Goal: Task Accomplishment & Management: Use online tool/utility

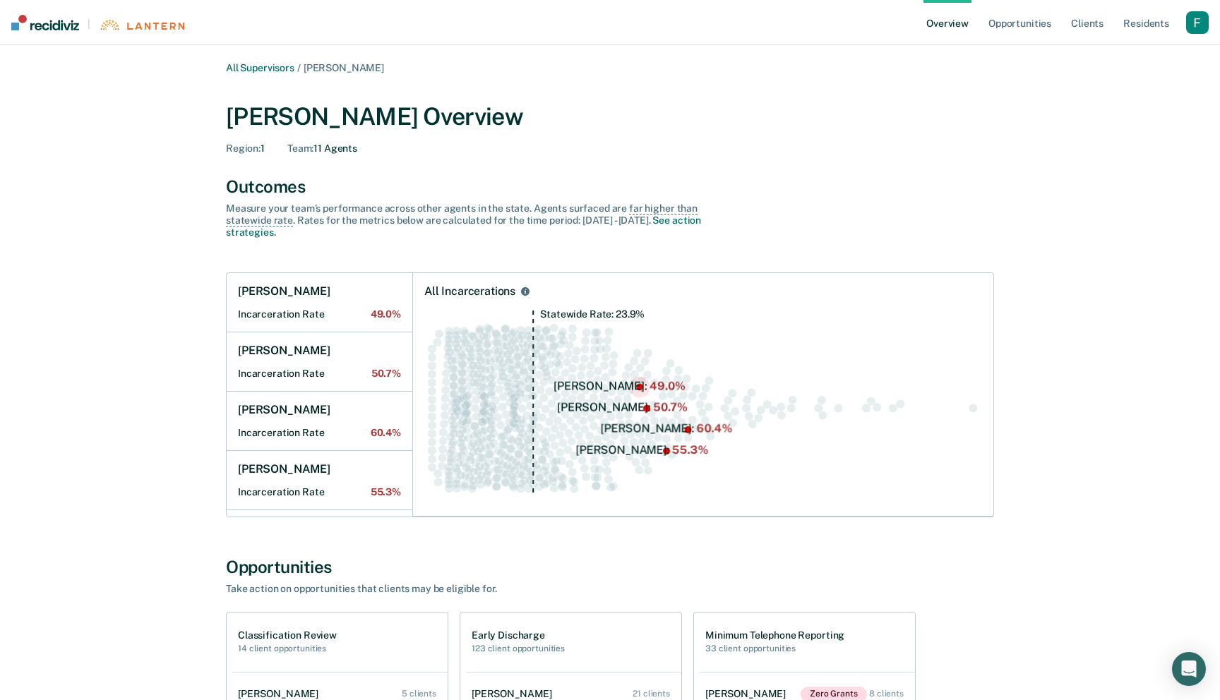
click at [640, 388] on circle "Swarm plot of all incarceration rates in the state for ALL caseloads, highlight…" at bounding box center [639, 386] width 7 height 7
click at [261, 65] on link "All Supervisors" at bounding box center [260, 68] width 68 height 12
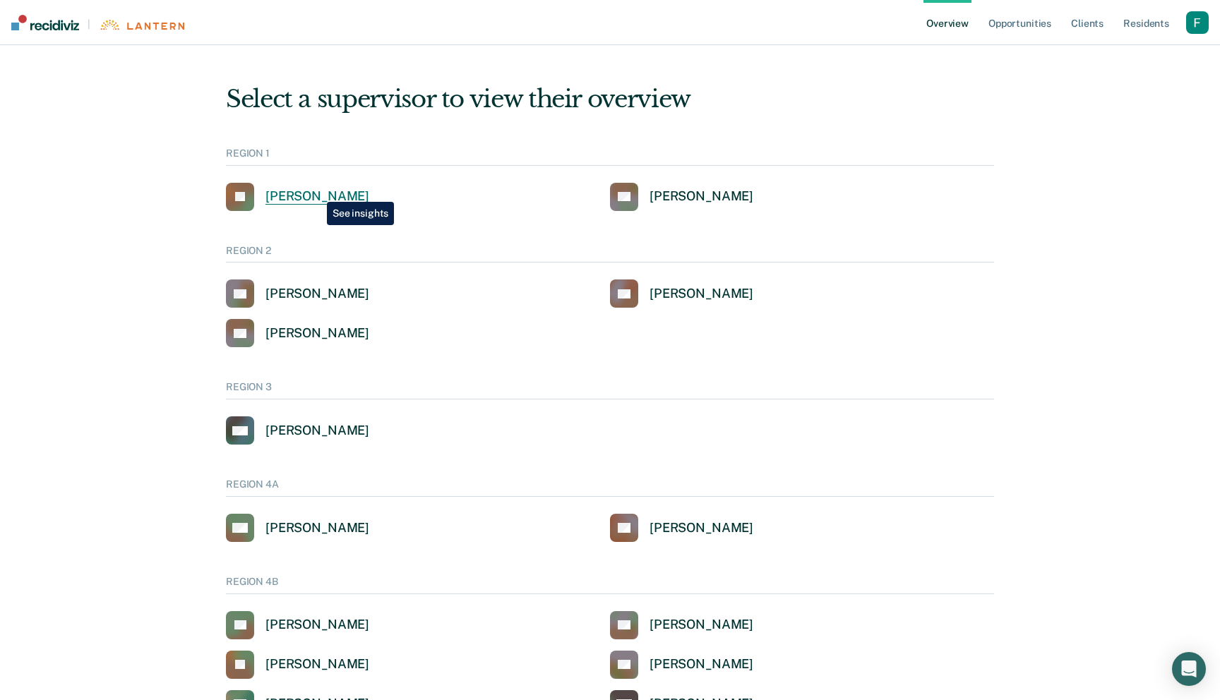
click at [316, 191] on div "[PERSON_NAME]" at bounding box center [318, 197] width 104 height 16
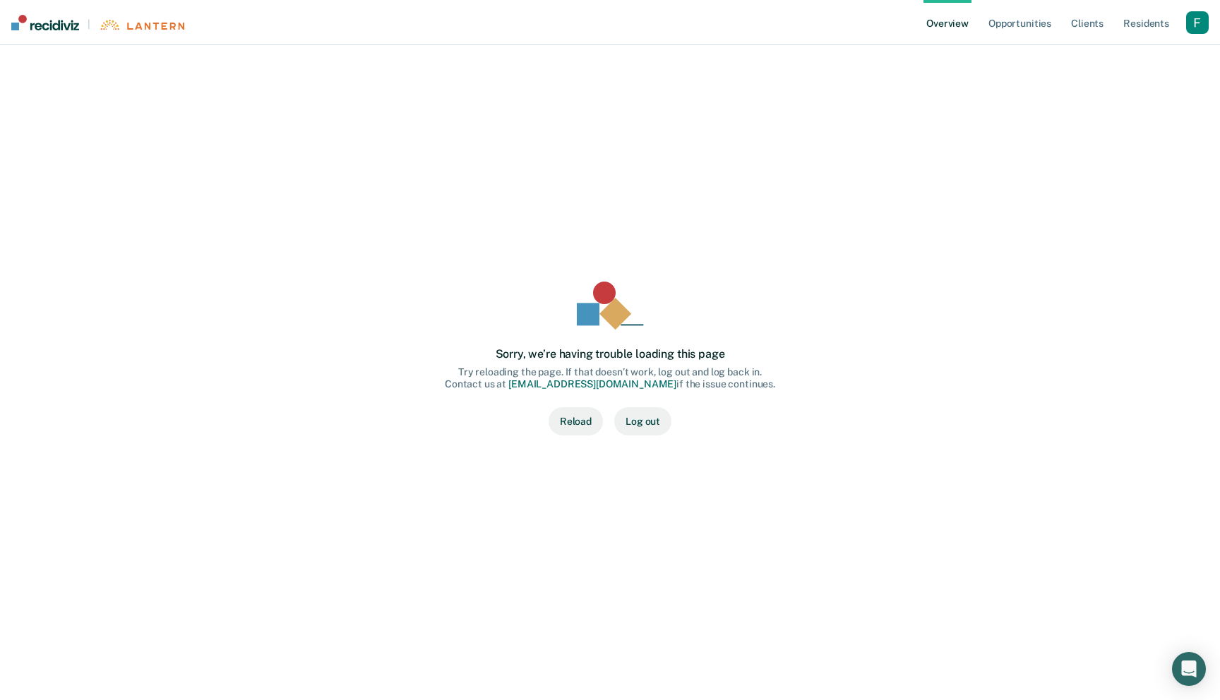
click at [570, 420] on button "Reload" at bounding box center [576, 421] width 54 height 28
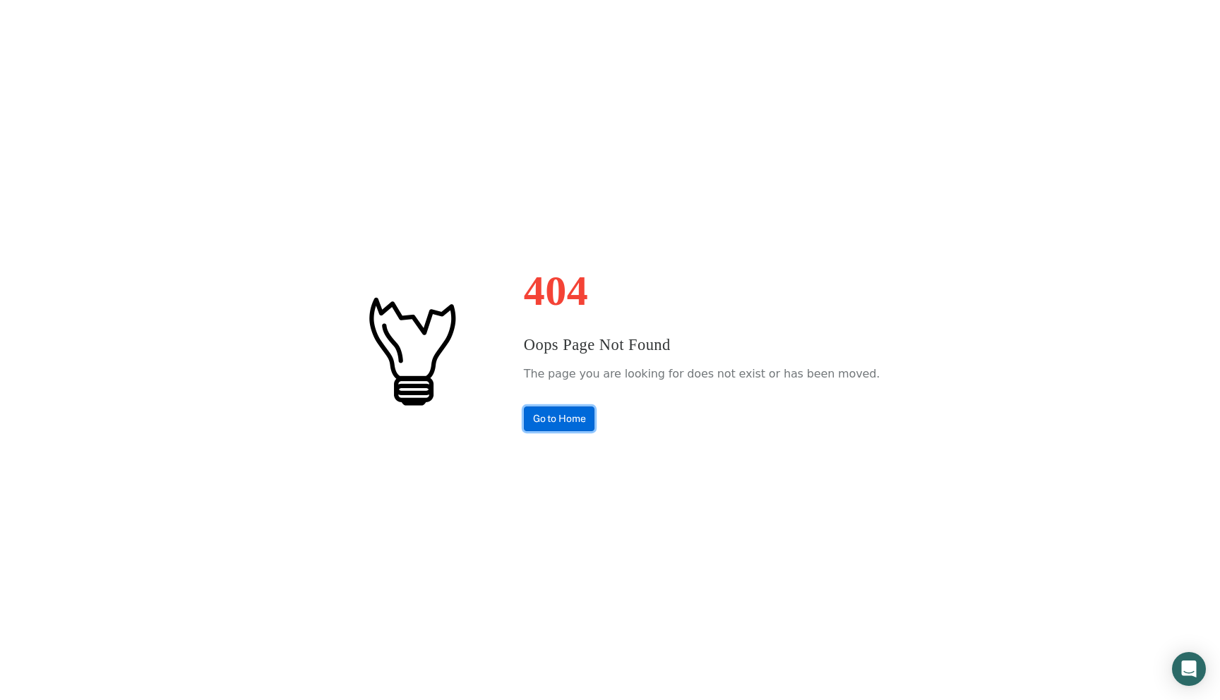
click at [586, 409] on link "Go to Home" at bounding box center [559, 419] width 71 height 25
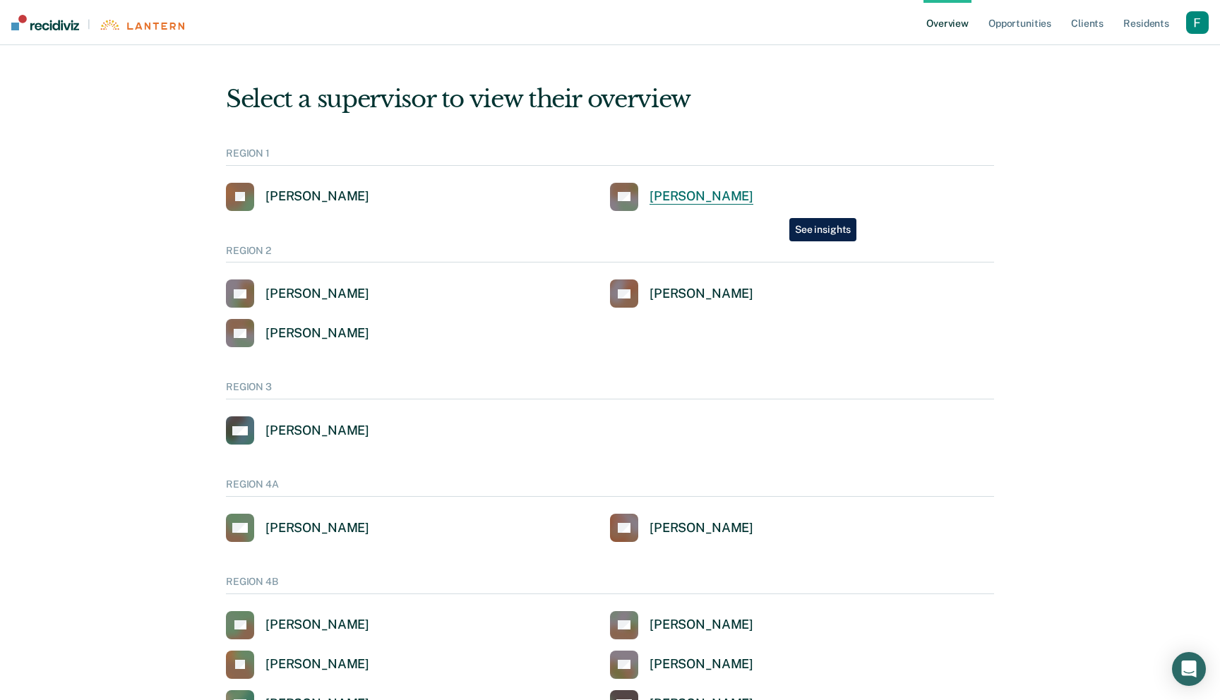
click at [753, 208] on link "SS [PERSON_NAME]" at bounding box center [681, 197] width 143 height 28
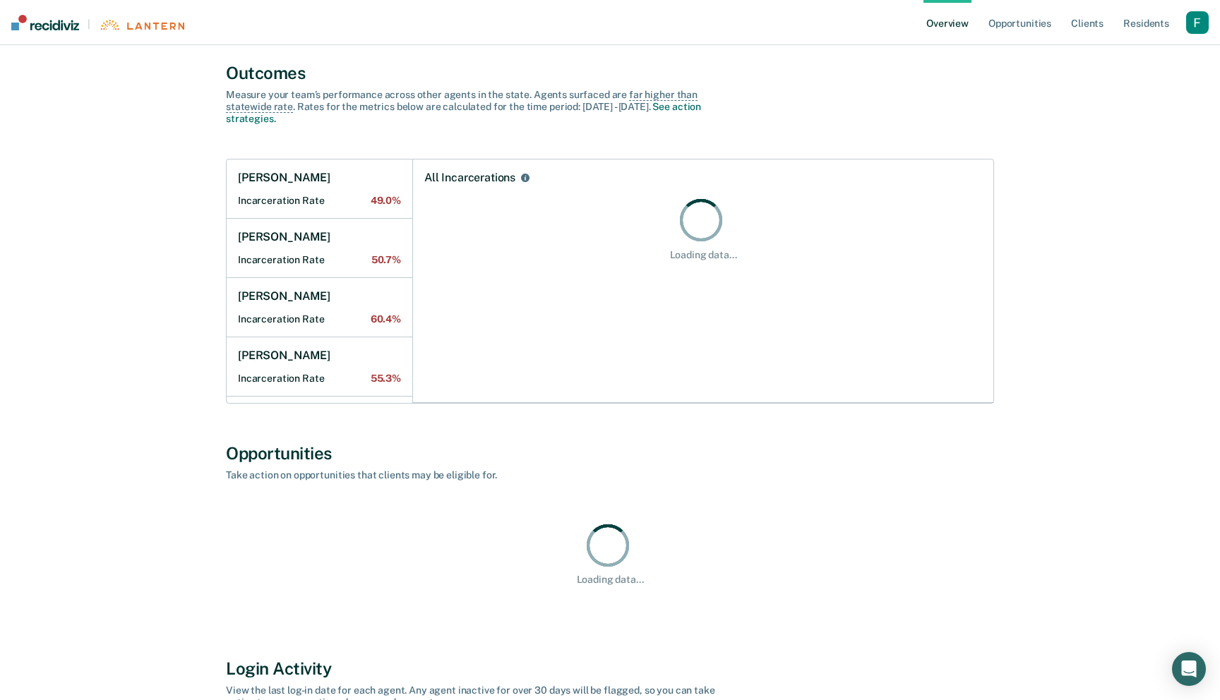
scroll to position [117, 0]
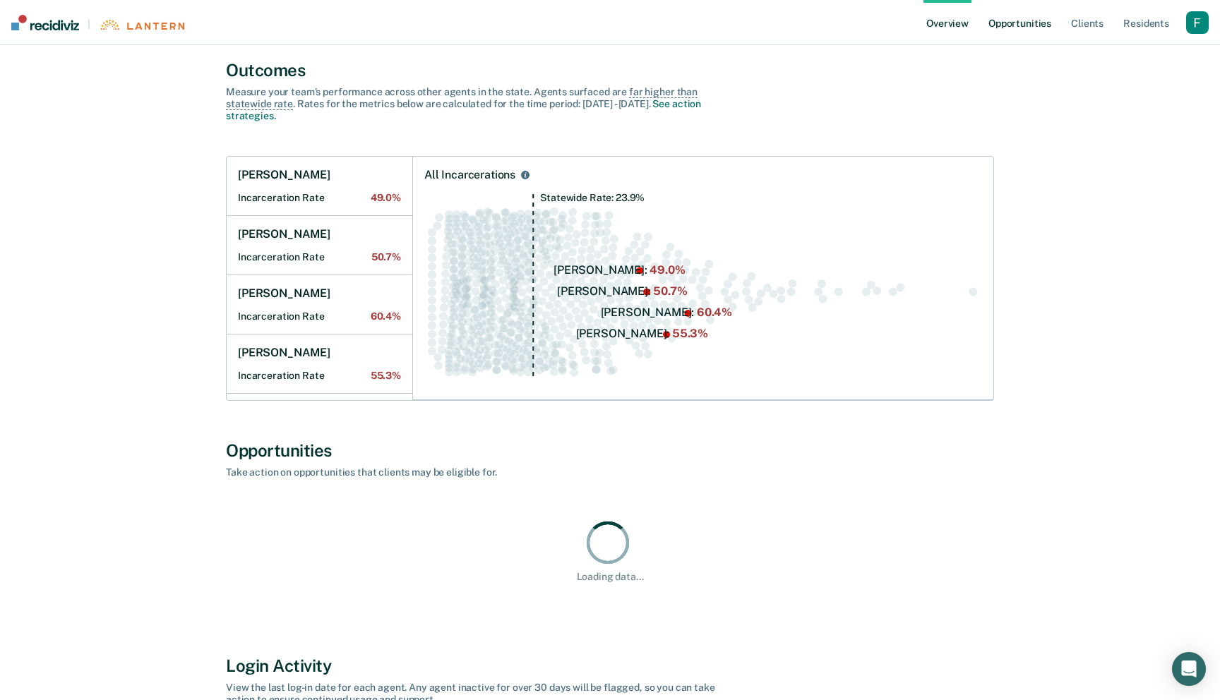
click at [1015, 18] on link "Opportunities" at bounding box center [1020, 22] width 68 height 45
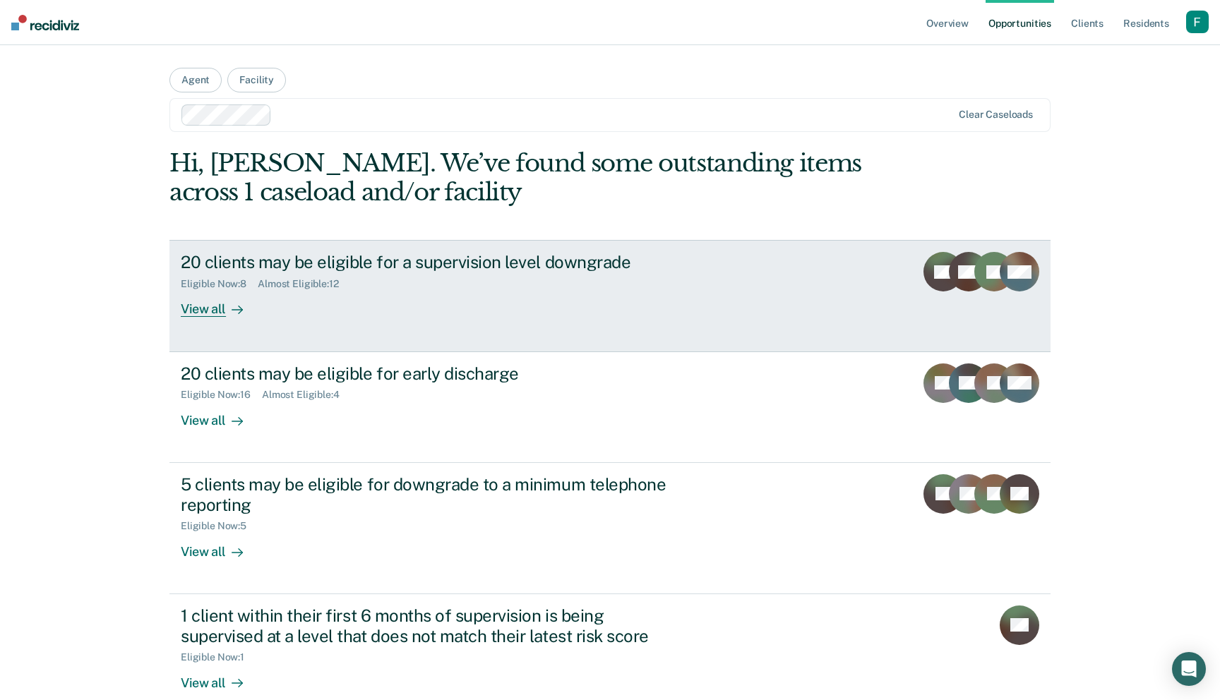
scroll to position [81, 0]
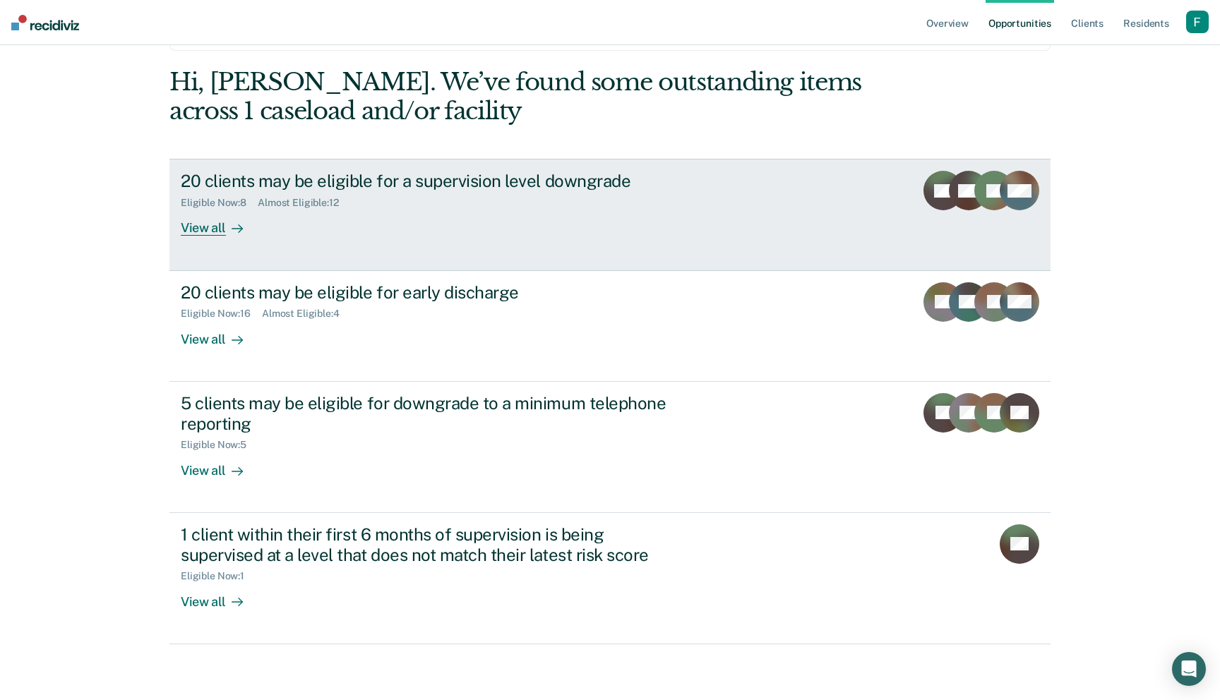
click at [335, 226] on div "20 clients may be eligible for a supervision level downgrade Eligible Now : 8 A…" at bounding box center [446, 203] width 530 height 65
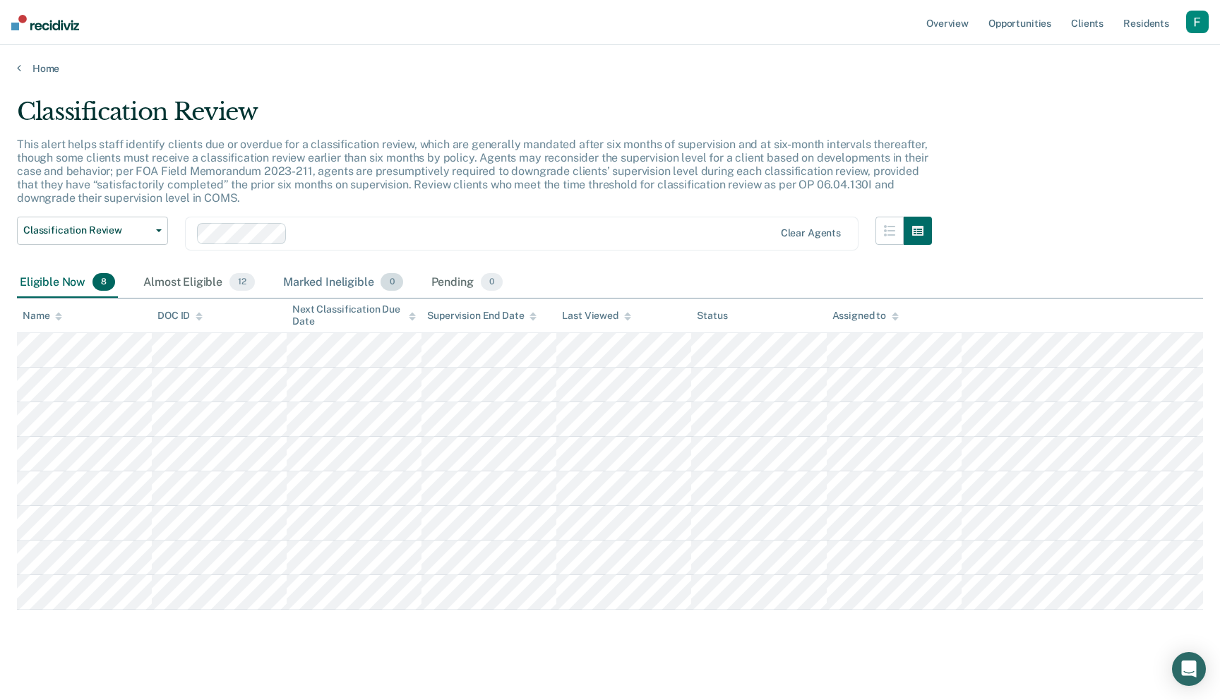
scroll to position [81, 0]
